Goal: Task Accomplishment & Management: Use online tool/utility

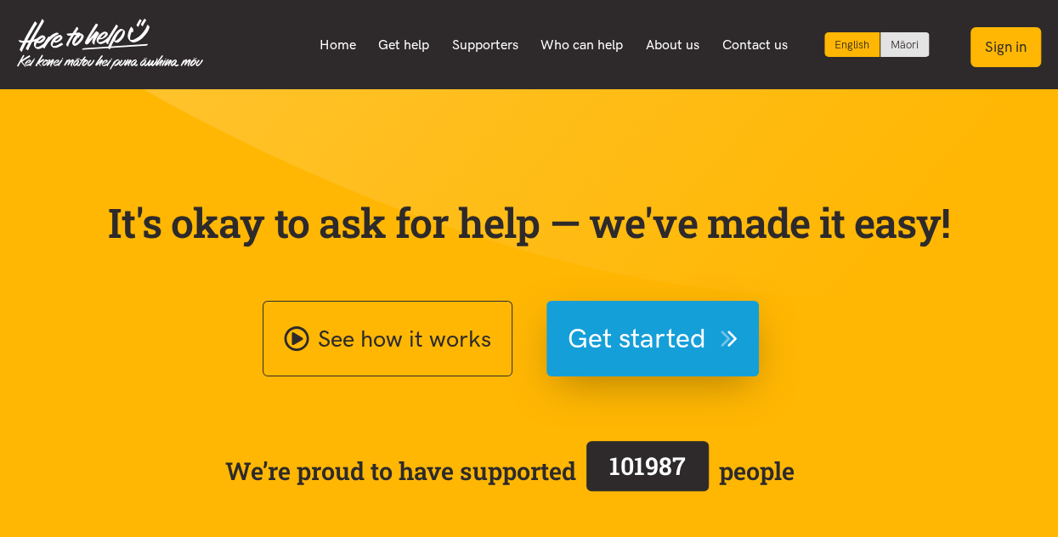
click at [1002, 48] on button "Sign in" at bounding box center [1005, 47] width 71 height 40
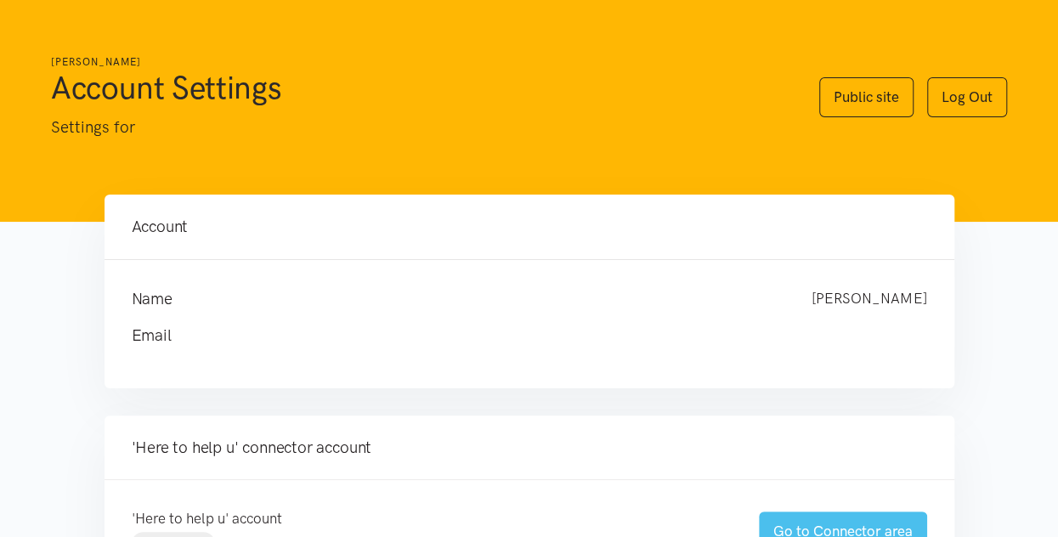
click at [819, 526] on link "Go to Connector area" at bounding box center [843, 531] width 168 height 40
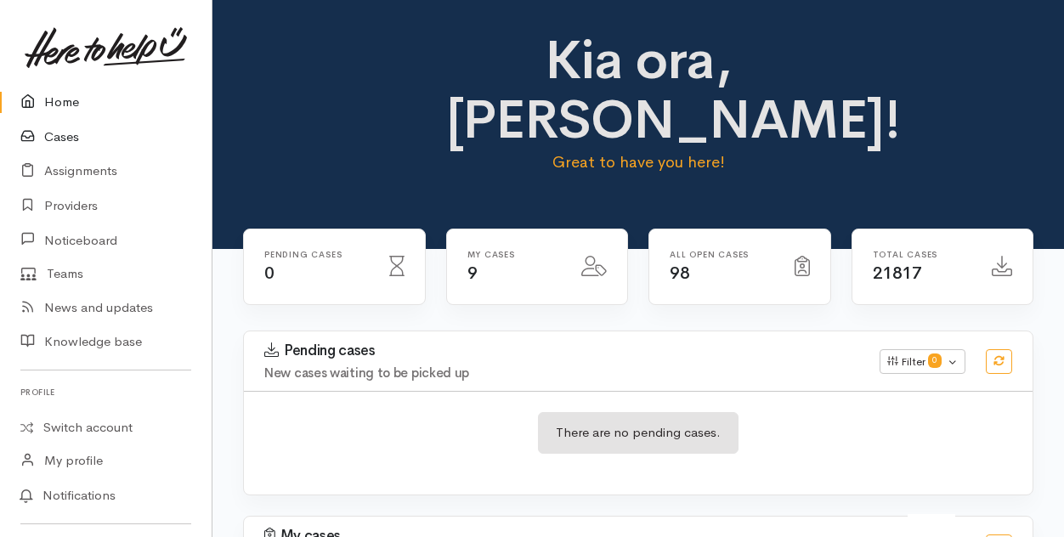
click at [59, 135] on link "Cases" at bounding box center [106, 137] width 212 height 35
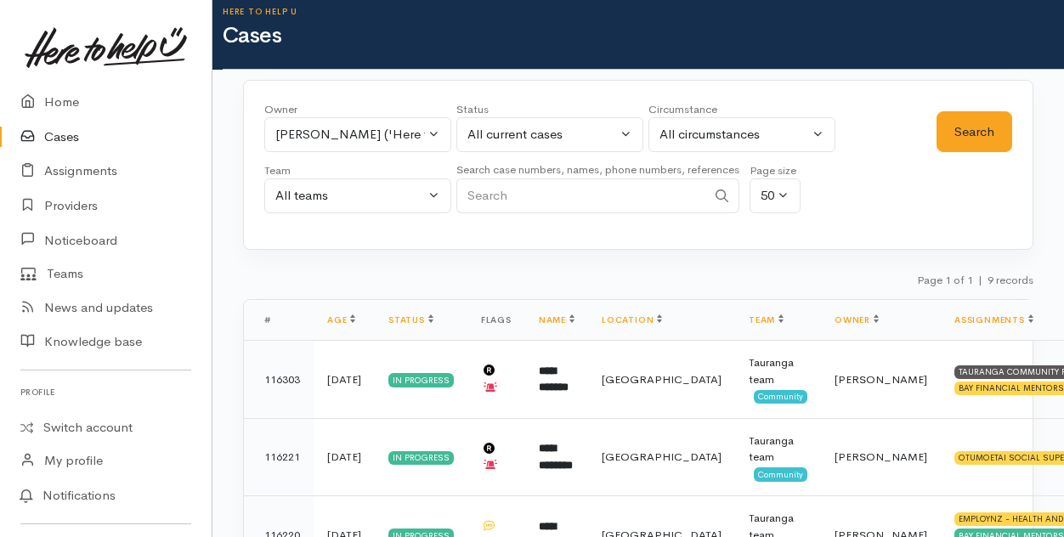
scroll to position [11, 0]
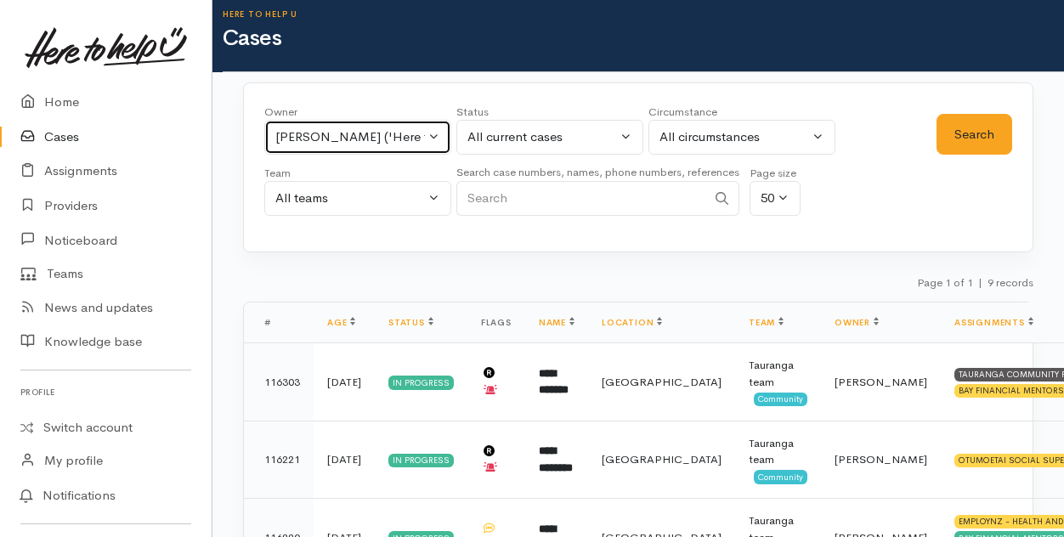
click at [432, 125] on button "[PERSON_NAME] ('Here to help u')" at bounding box center [357, 137] width 187 height 35
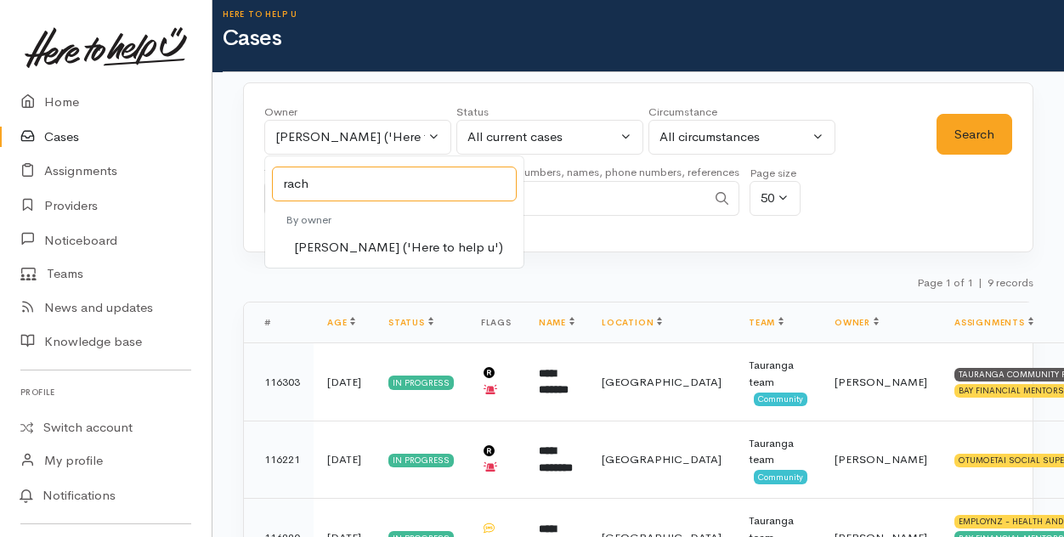
type input "rach"
click at [325, 248] on span "Rachel Proctor ('Here to help u')" at bounding box center [398, 248] width 209 height 20
select select "1612"
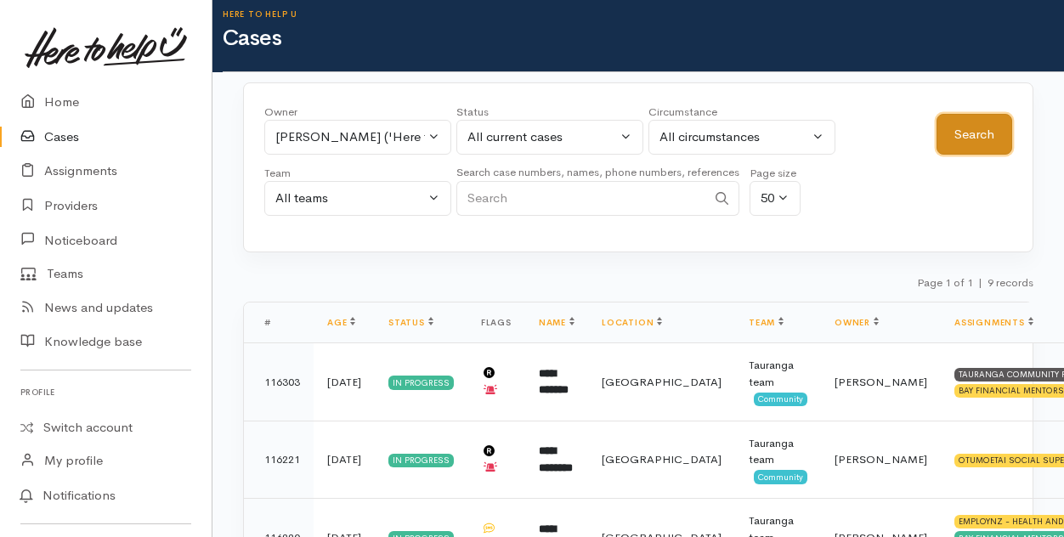
click at [982, 135] on button "Search" at bounding box center [974, 135] width 76 height 42
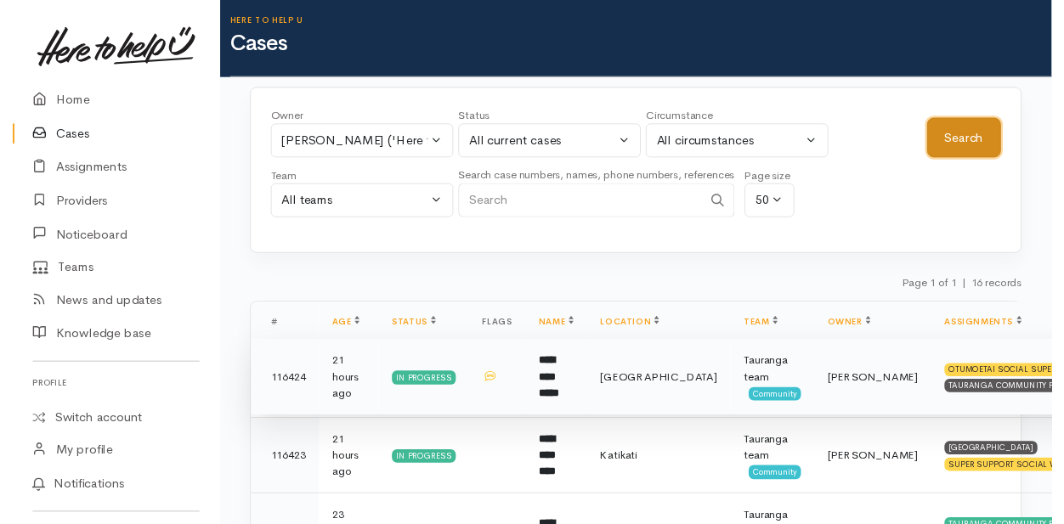
scroll to position [0, 0]
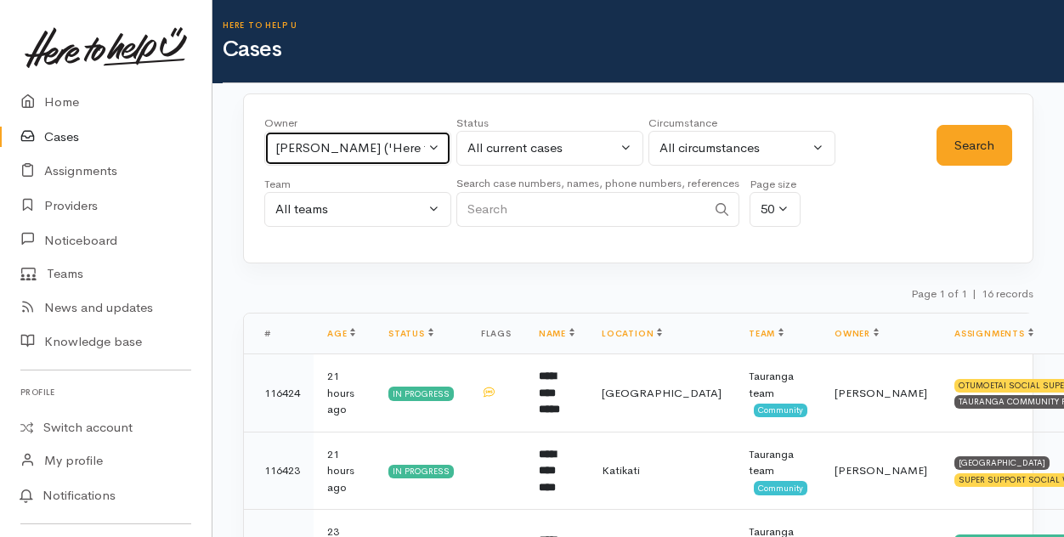
click at [434, 149] on button "Rachel Proctor ('Here to help u')" at bounding box center [357, 148] width 187 height 35
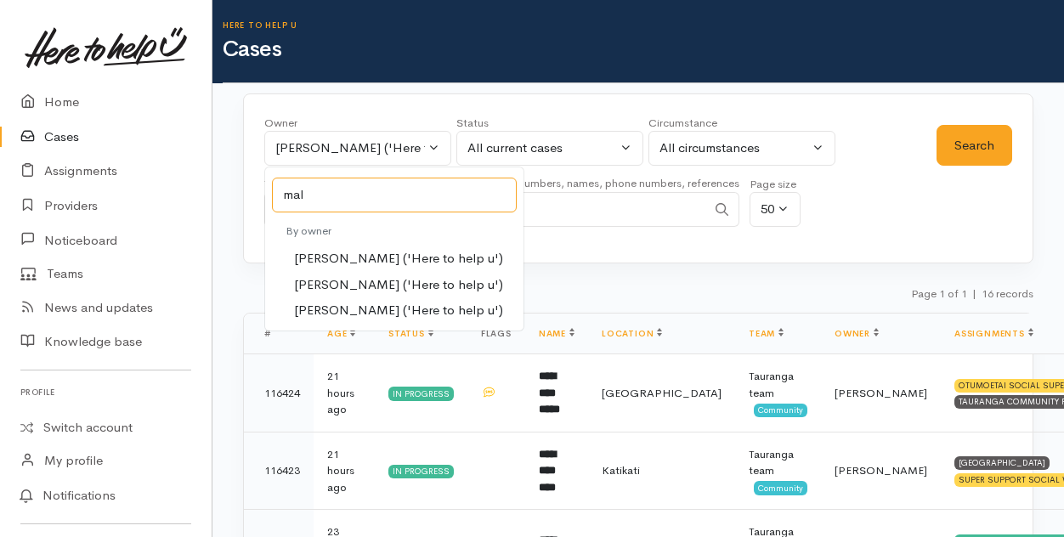
type input "mal"
click at [330, 282] on span "Malia Stowers ('Here to help u')" at bounding box center [398, 285] width 209 height 20
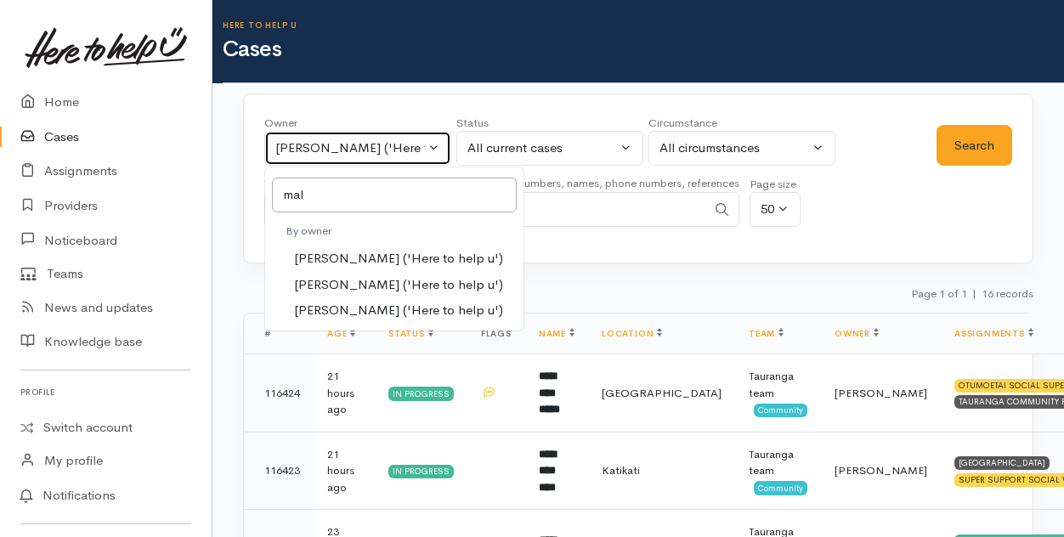
select select "1613"
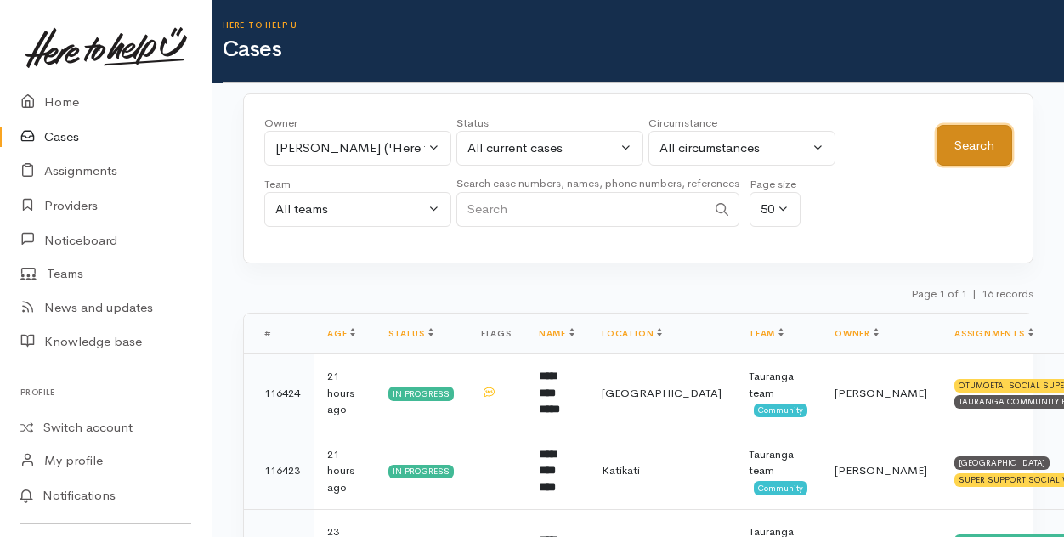
click at [963, 144] on button "Search" at bounding box center [974, 146] width 76 height 42
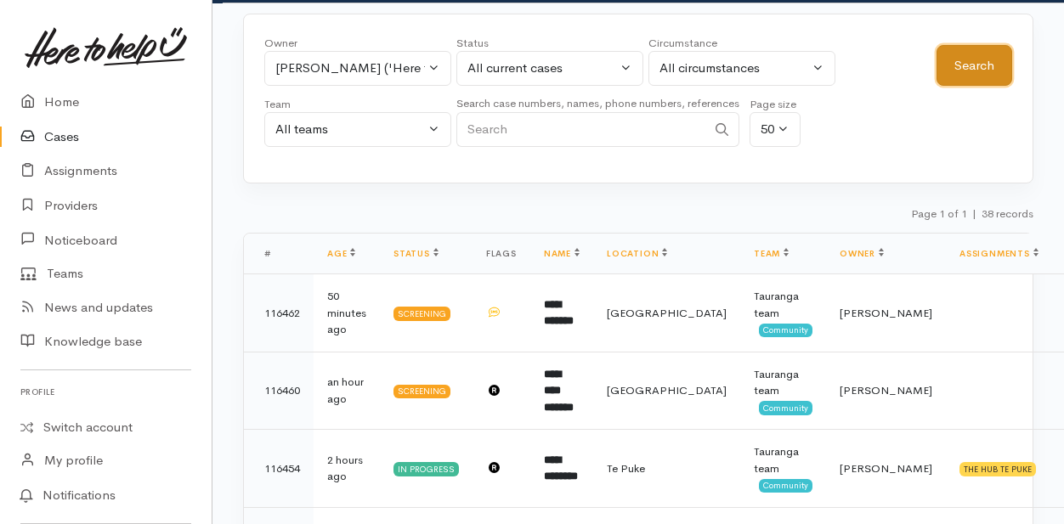
scroll to position [79, 0]
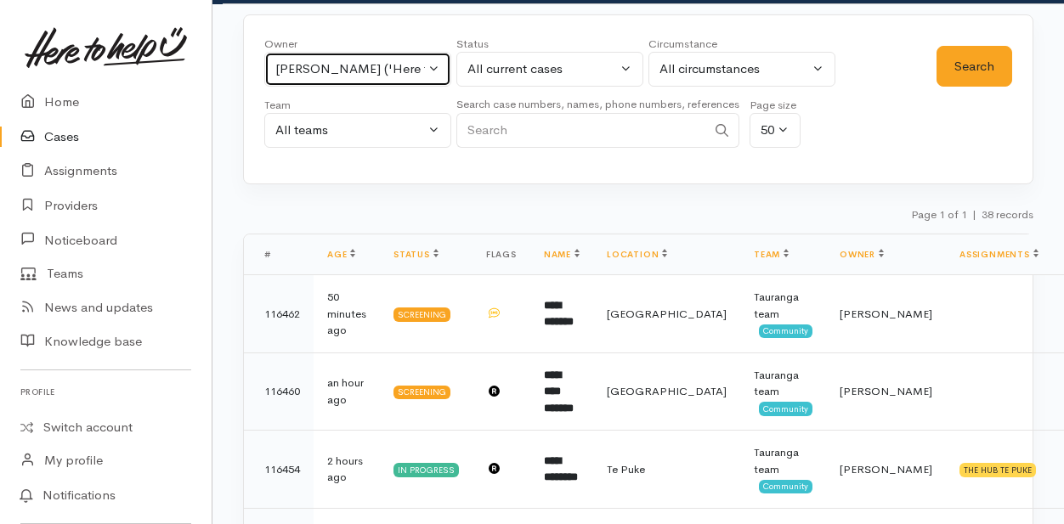
click at [436, 64] on button "Malia Stowers ('Here to help u')" at bounding box center [357, 69] width 187 height 35
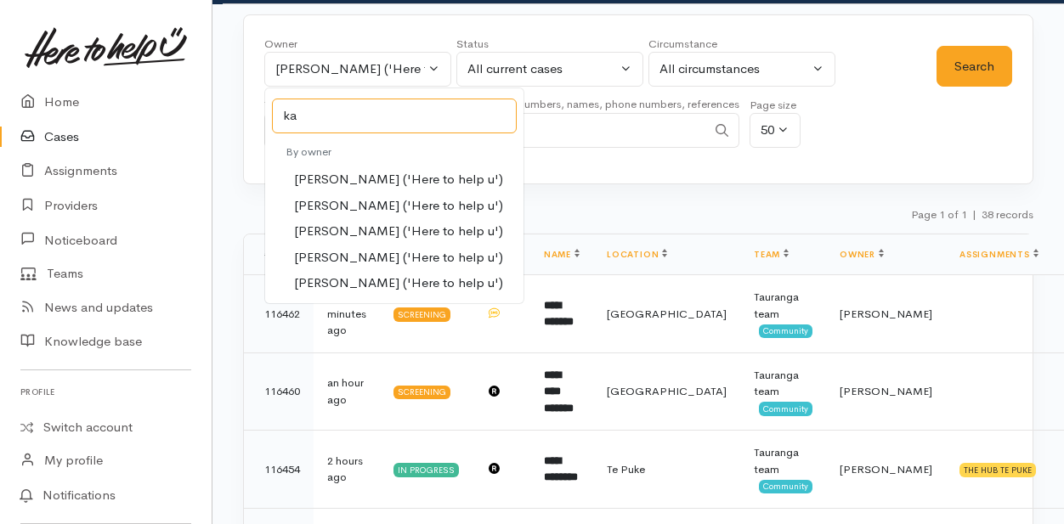
type input "ka"
click at [330, 222] on span "Karli Morris ('Here to help u')" at bounding box center [398, 232] width 209 height 20
select select "435"
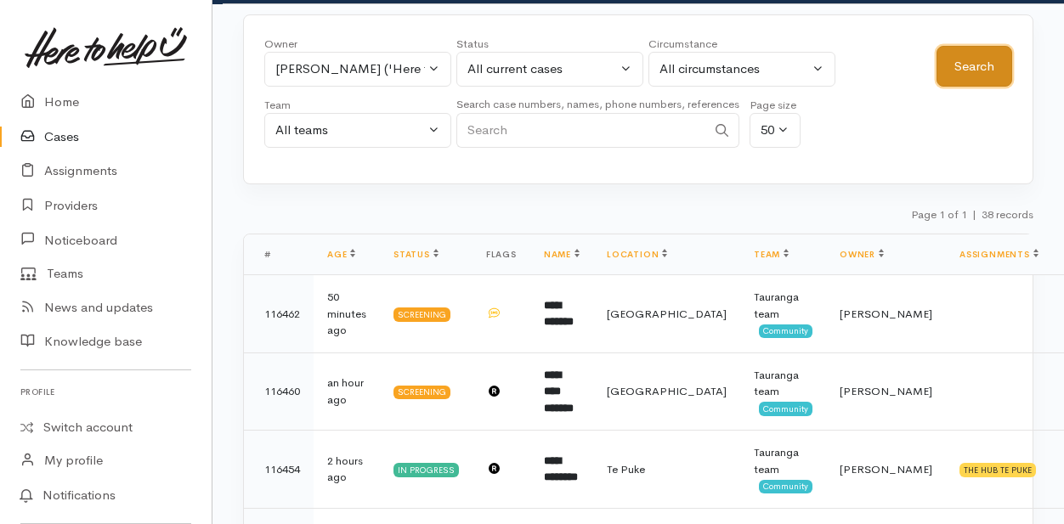
click at [987, 64] on button "Search" at bounding box center [974, 67] width 76 height 42
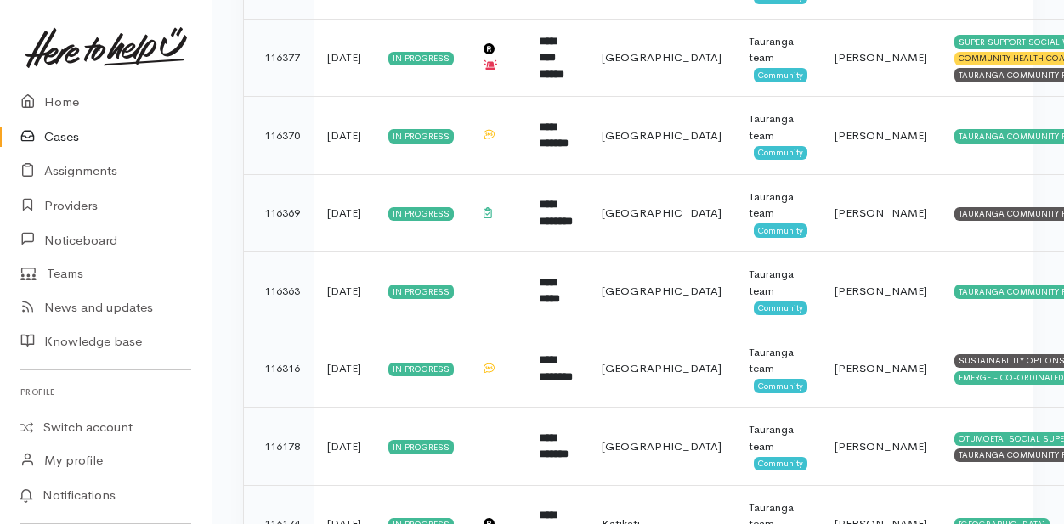
scroll to position [1193, 0]
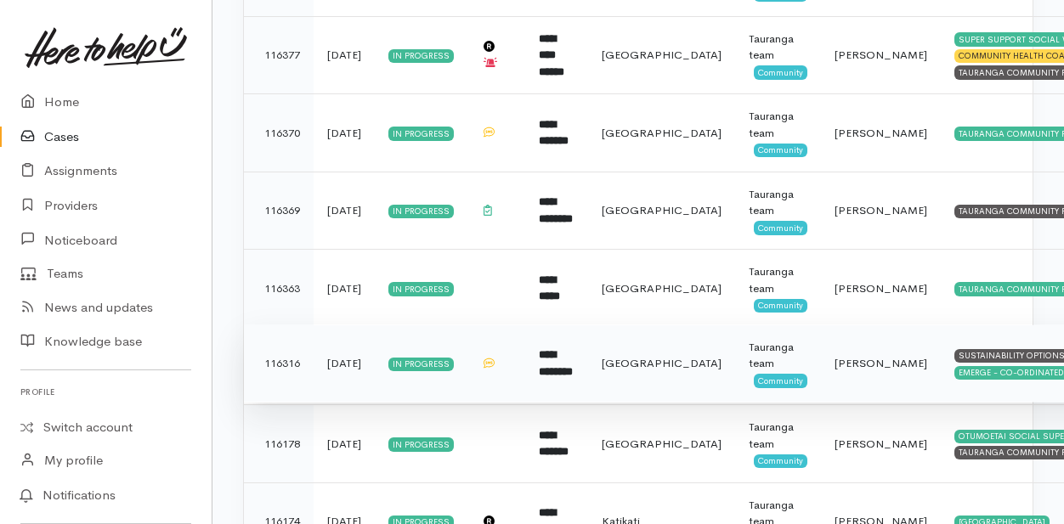
click at [549, 353] on td "**********" at bounding box center [556, 364] width 63 height 78
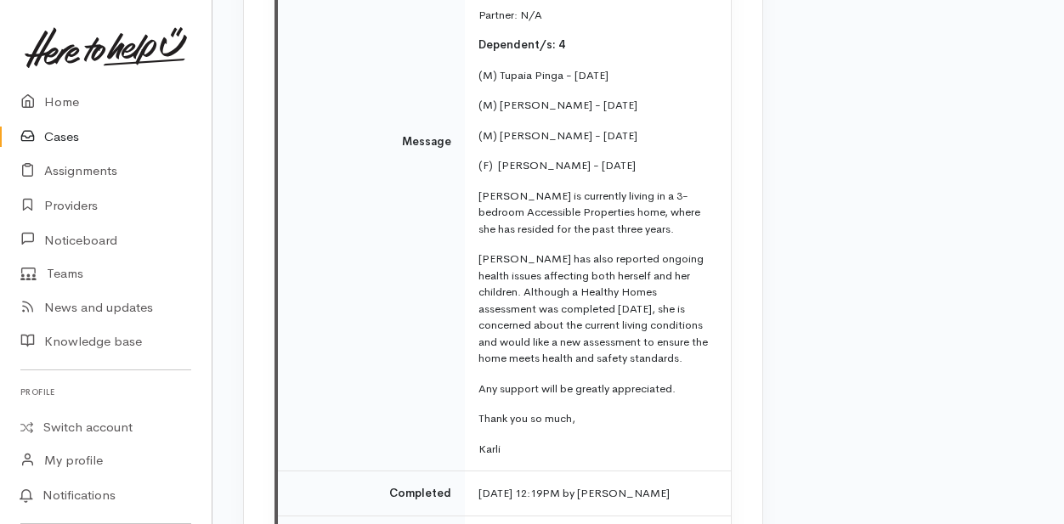
scroll to position [4606, 0]
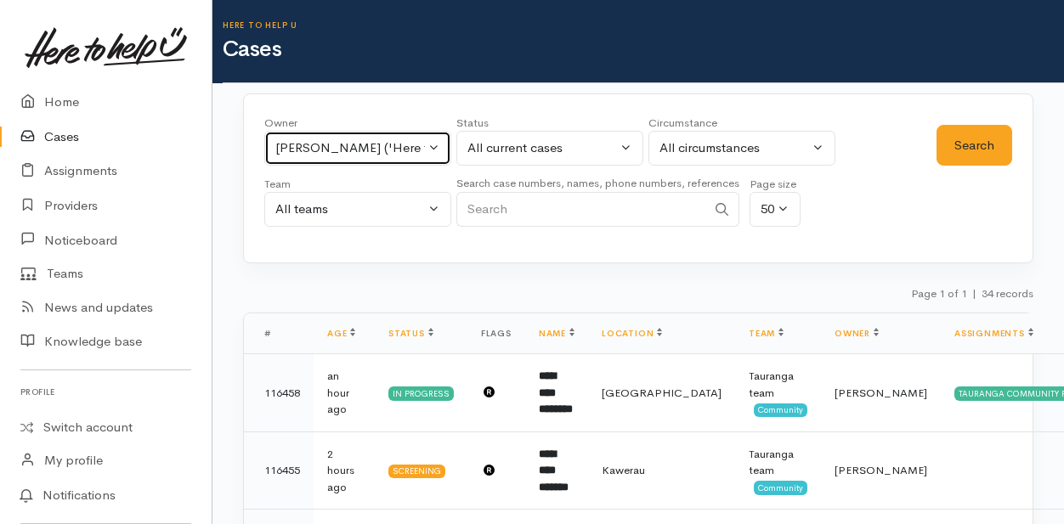
click at [430, 154] on button "[PERSON_NAME] ('Here to help u')" at bounding box center [357, 148] width 187 height 35
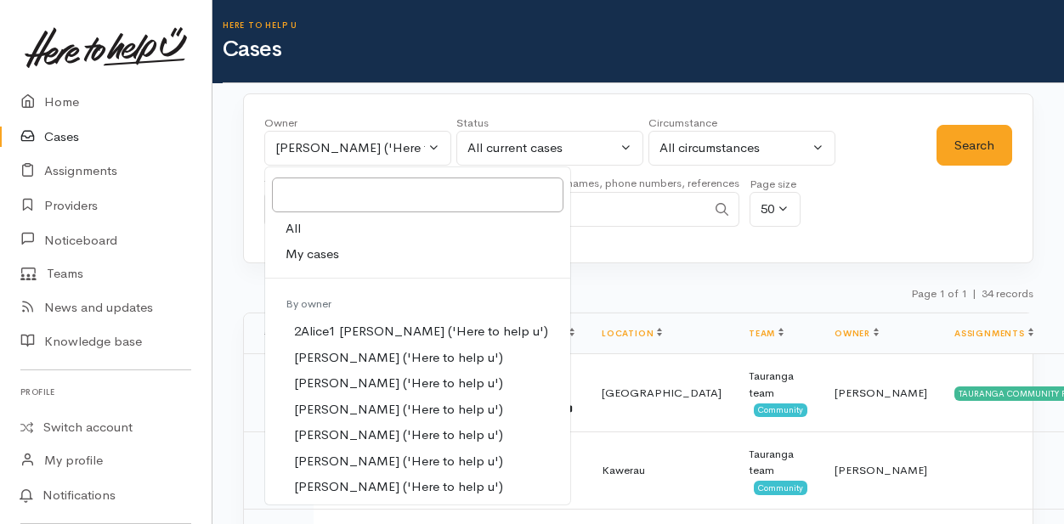
click at [313, 253] on span "My cases" at bounding box center [312, 255] width 54 height 20
select select "205"
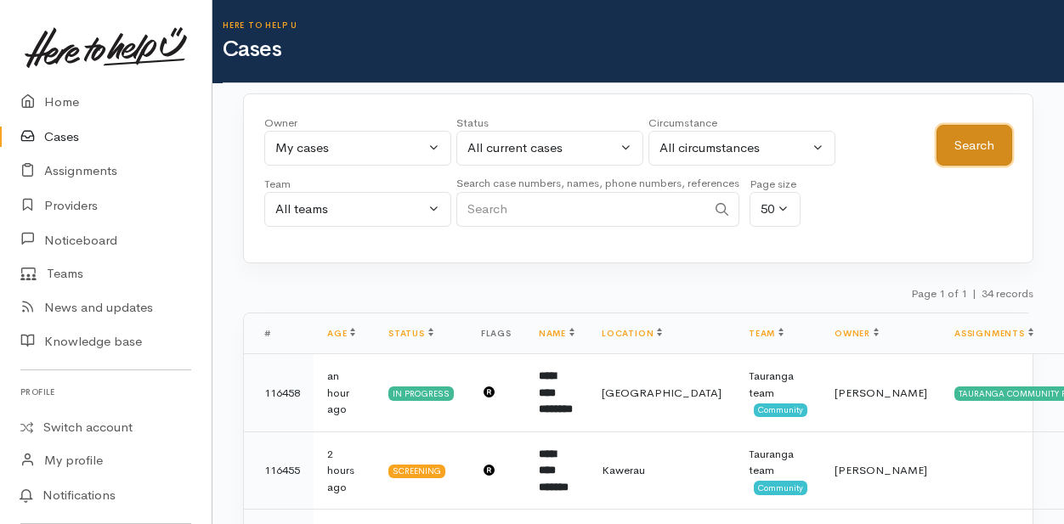
click at [984, 135] on button "Search" at bounding box center [974, 146] width 76 height 42
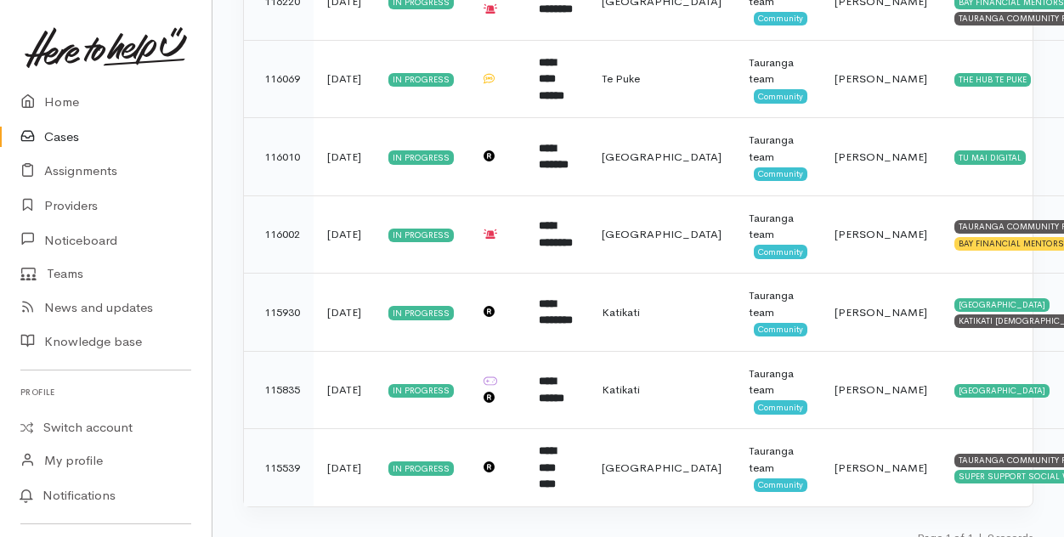
scroll to position [562, 0]
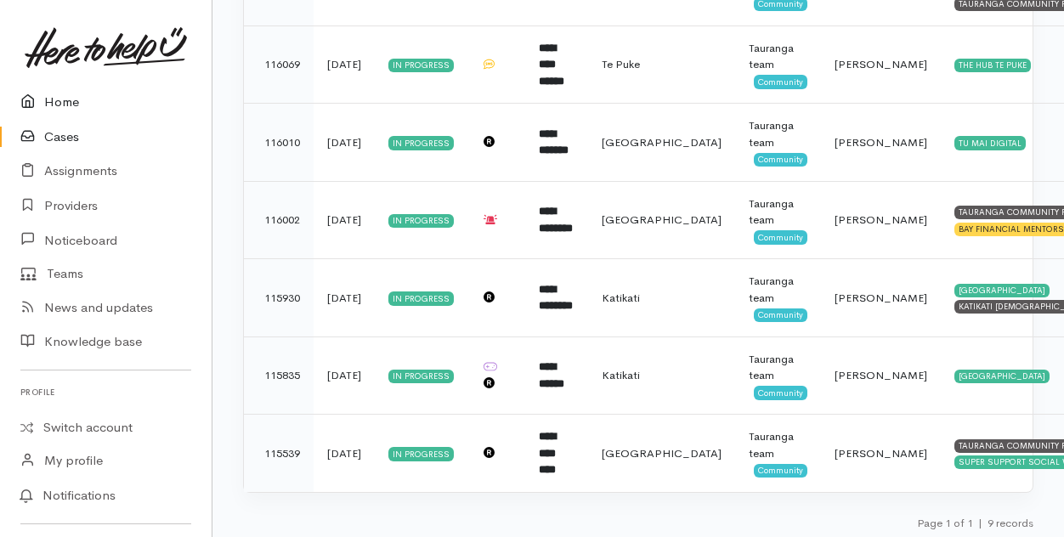
click at [68, 102] on link "Home" at bounding box center [106, 102] width 212 height 35
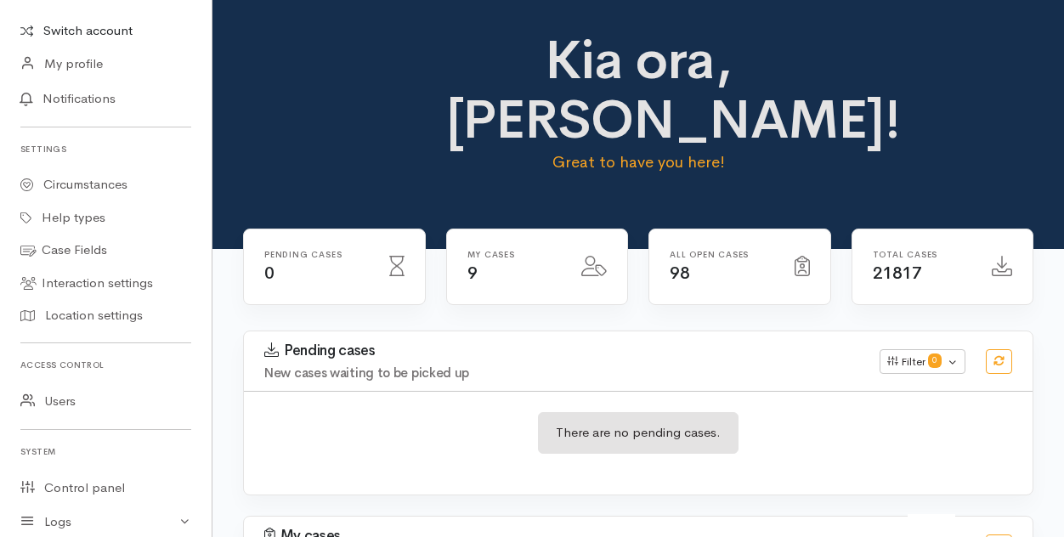
scroll to position [532, 0]
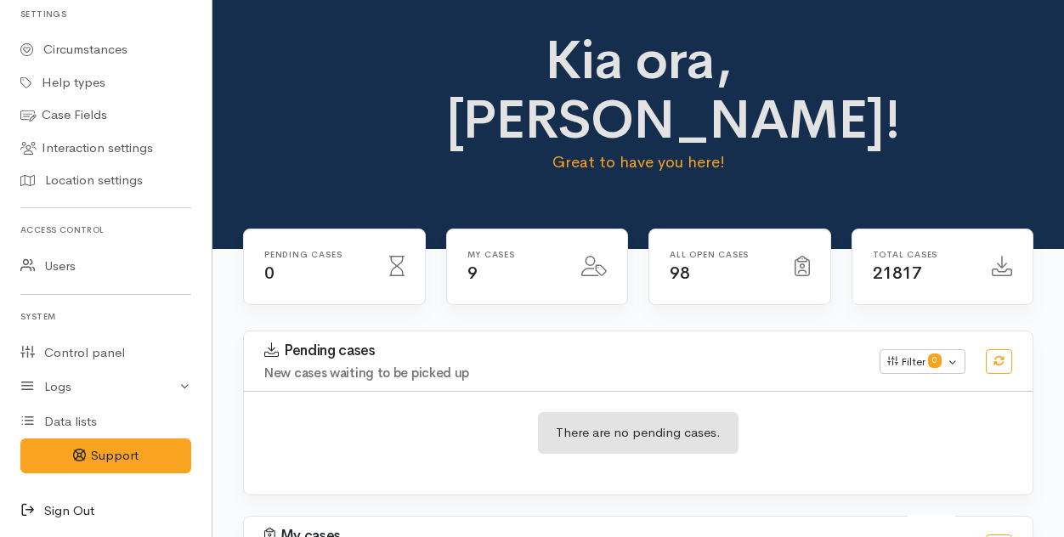
click at [24, 506] on icon at bounding box center [32, 510] width 24 height 21
